Goal: Navigation & Orientation: Find specific page/section

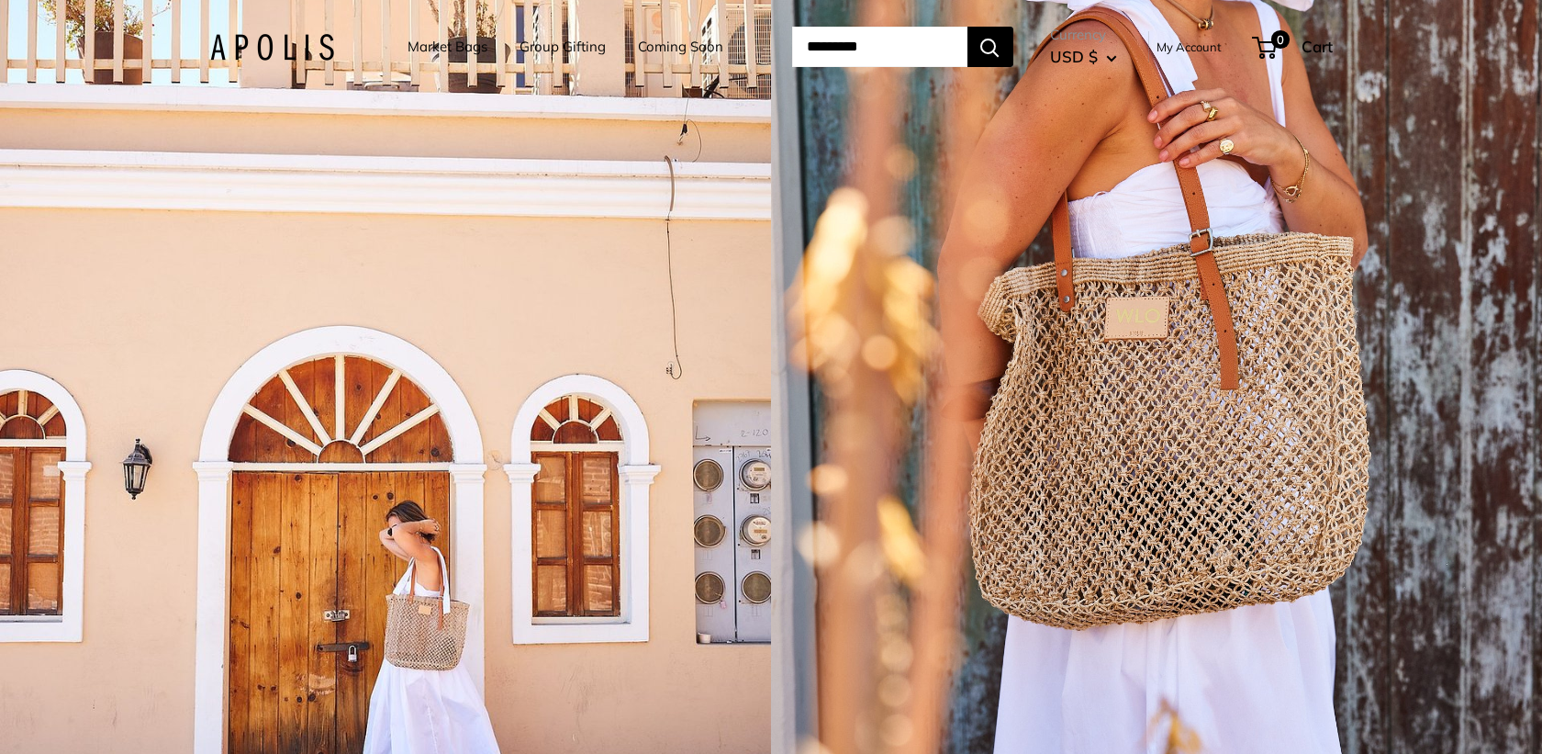
click at [443, 50] on link "Market Bags" at bounding box center [448, 47] width 80 height 26
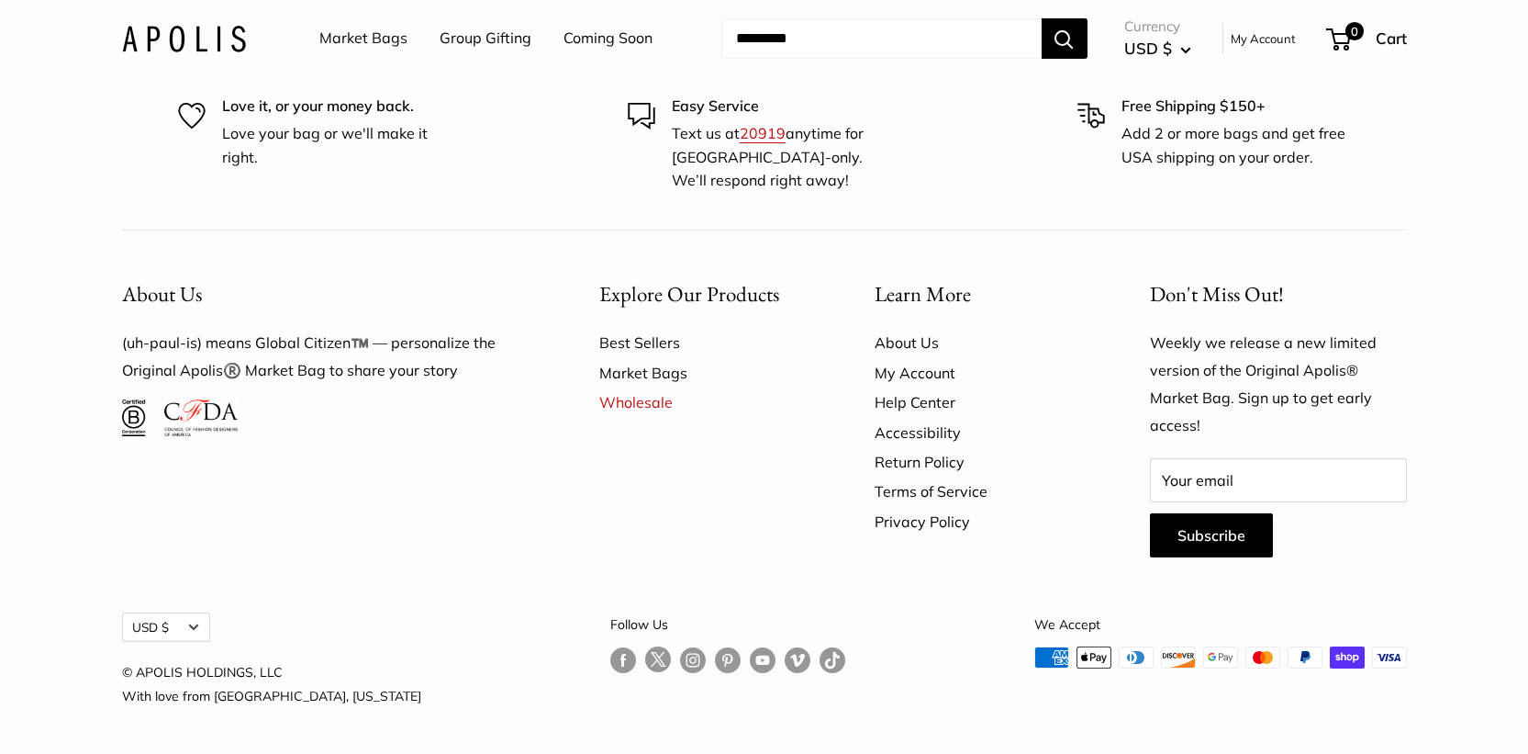
scroll to position [5081, 0]
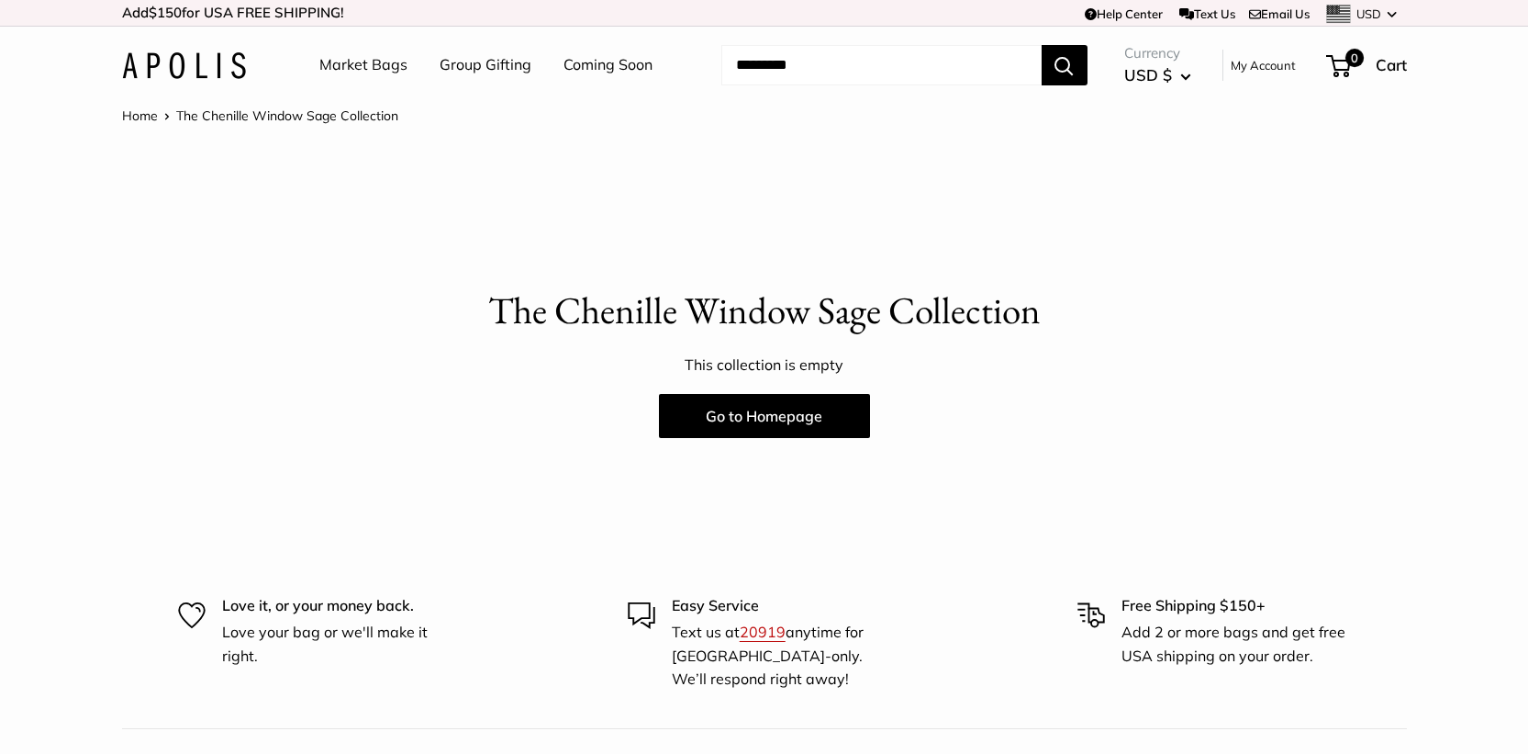
click at [754, 380] on div "The Chenille Window Sage Collection This collection is empty Go to Homepage" at bounding box center [764, 361] width 1285 height 154
click at [755, 418] on link "Go to Homepage" at bounding box center [764, 416] width 211 height 44
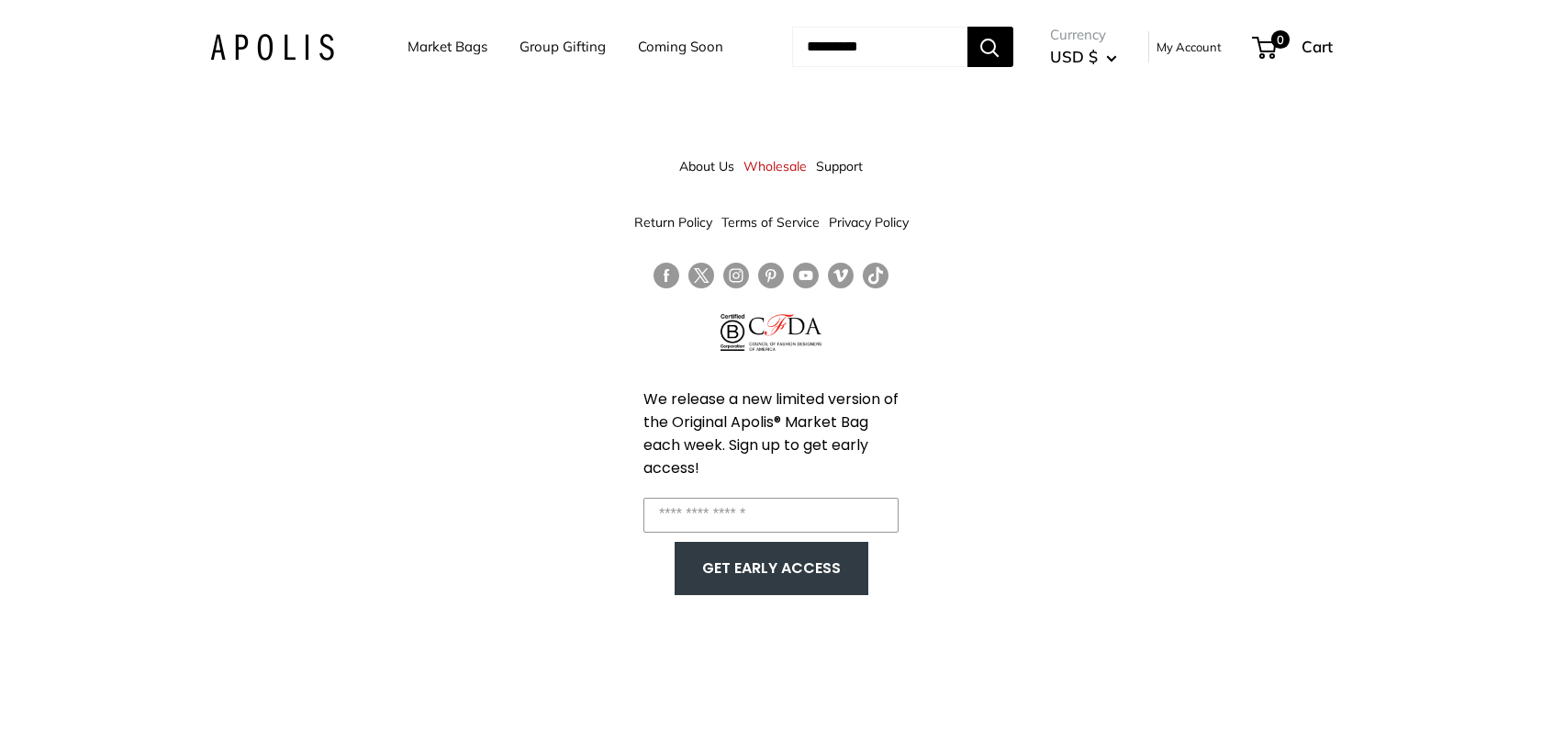
click at [775, 157] on link "Wholesale" at bounding box center [775, 166] width 63 height 33
